Goal: Find specific fact: Find specific fact

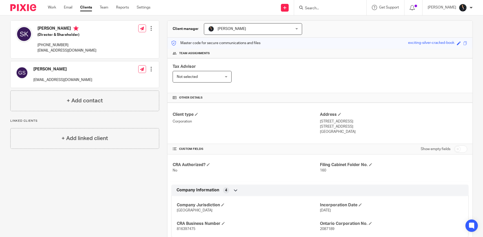
scroll to position [74, 0]
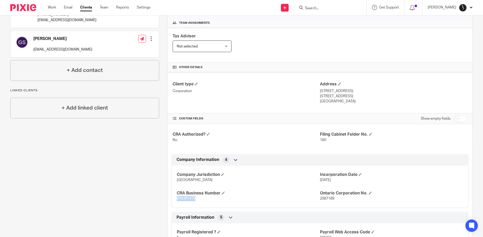
drag, startPoint x: 176, startPoint y: 199, endPoint x: 204, endPoint y: 202, distance: 27.6
click at [204, 202] on div "Company Jurisdiction Ontario Incorporation Date [DATE] CRA Business Number 8163…" at bounding box center [319, 185] width 297 height 46
copy span "816397475"
click at [317, 8] on input "Search" at bounding box center [327, 8] width 46 height 5
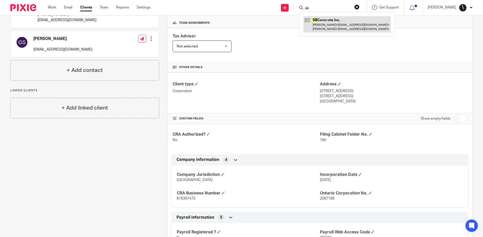
type input "sb"
click at [329, 25] on link at bounding box center [346, 24] width 87 height 16
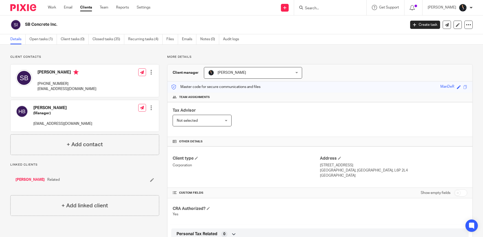
click at [327, 6] on input "Search" at bounding box center [327, 8] width 46 height 5
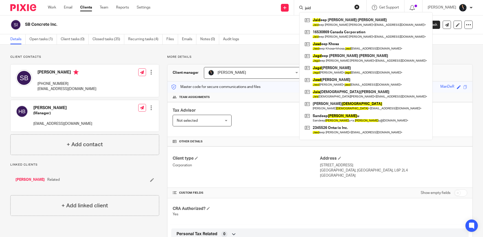
type input "jaid"
click at [233, 124] on div "Tax Advisor Not selected Not selected Not selected [PERSON_NAME] [PERSON_NAME] …" at bounding box center [319, 119] width 305 height 35
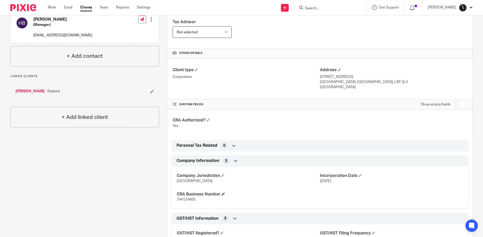
scroll to position [99, 0]
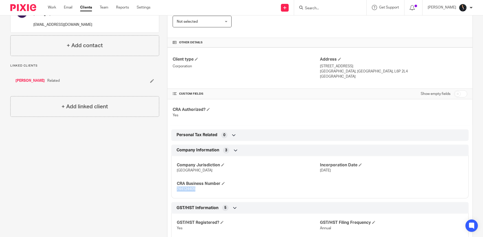
drag, startPoint x: 177, startPoint y: 190, endPoint x: 199, endPoint y: 190, distance: 21.4
click at [199, 190] on p "744124405" at bounding box center [248, 189] width 143 height 5
copy span "744124405"
